Goal: Navigation & Orientation: Go to known website

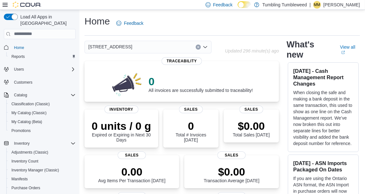
click at [343, 4] on p "Mike Martinez" at bounding box center [341, 5] width 36 height 8
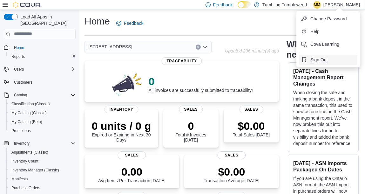
click at [320, 58] on span "Sign Out" at bounding box center [318, 59] width 17 height 6
